Goal: Task Accomplishment & Management: Complete application form

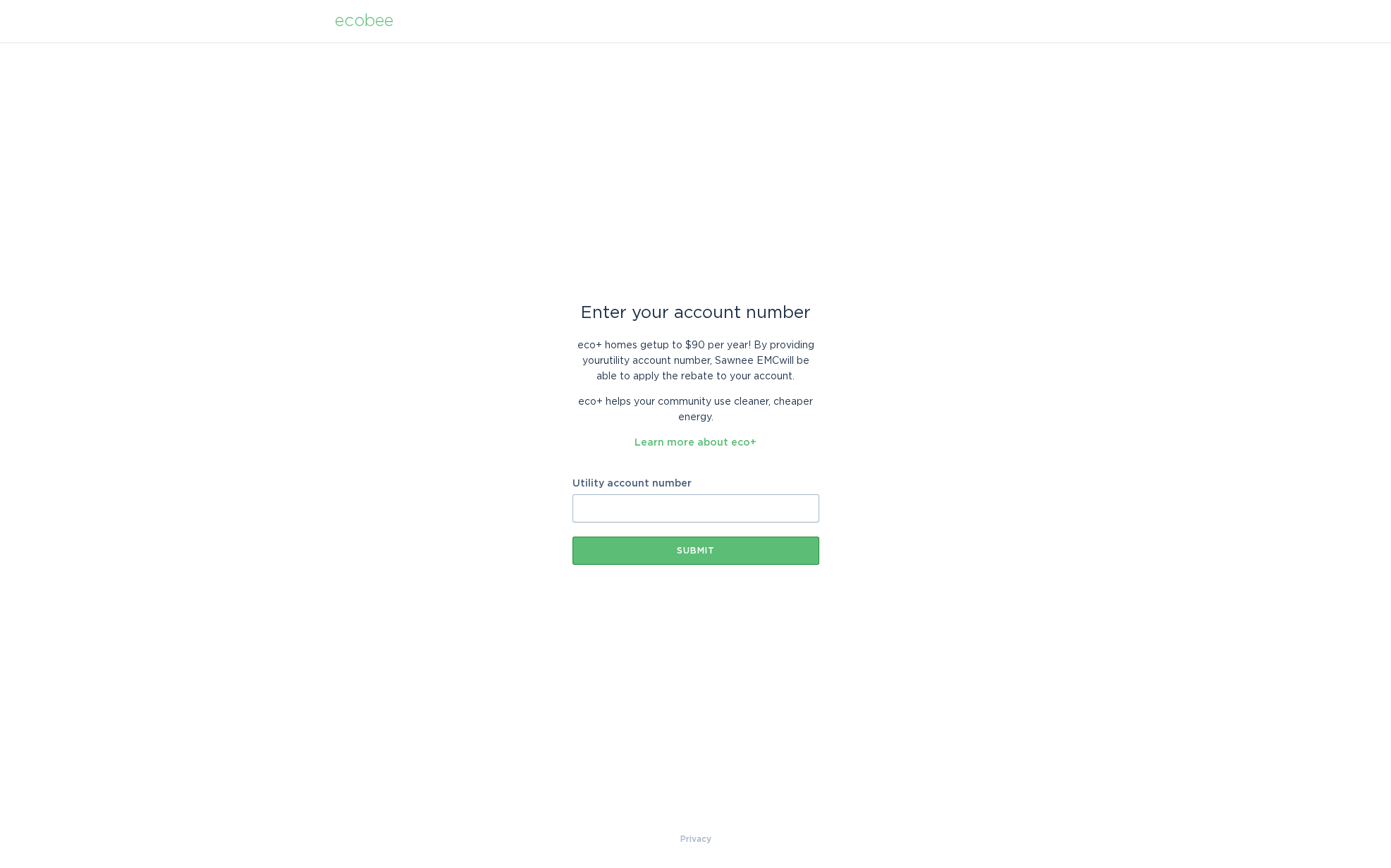
click at [723, 506] on input "Utility account number" at bounding box center [696, 508] width 247 height 28
type input "2446395000"
click at [750, 546] on div "Submit" at bounding box center [696, 550] width 233 height 9
